Goal: Information Seeking & Learning: Check status

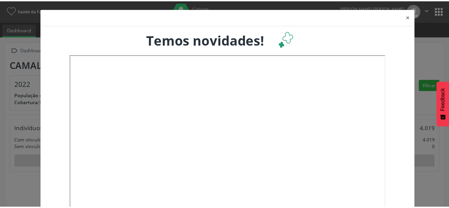
scroll to position [111, 149]
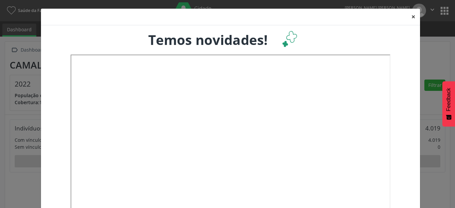
click at [407, 18] on button "×" at bounding box center [413, 17] width 13 height 16
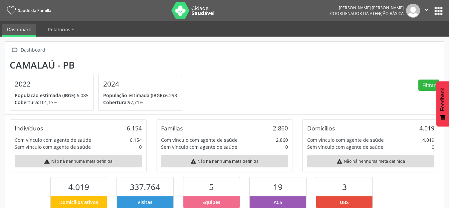
scroll to position [332920, 332884]
click at [439, 12] on button "apps" at bounding box center [439, 11] width 12 height 12
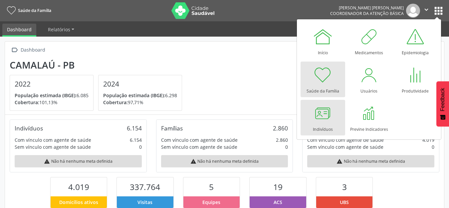
click at [320, 113] on div at bounding box center [323, 113] width 20 height 20
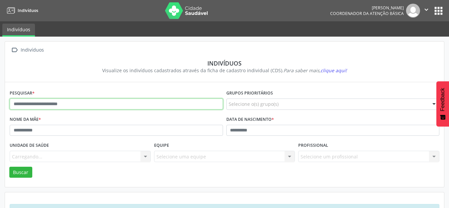
click at [62, 102] on input "text" at bounding box center [116, 104] width 213 height 11
paste input "**********"
type input "**********"
click at [9, 167] on button "Buscar" at bounding box center [20, 172] width 23 height 11
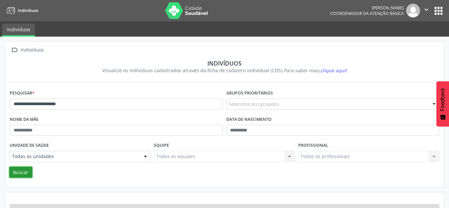
click at [18, 175] on button "Buscar" at bounding box center [20, 172] width 23 height 11
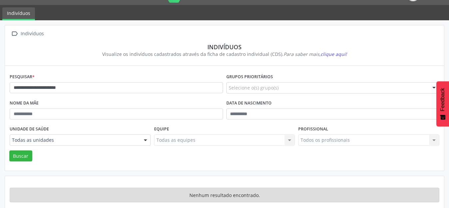
scroll to position [25, 0]
